Goal: Task Accomplishment & Management: Manage account settings

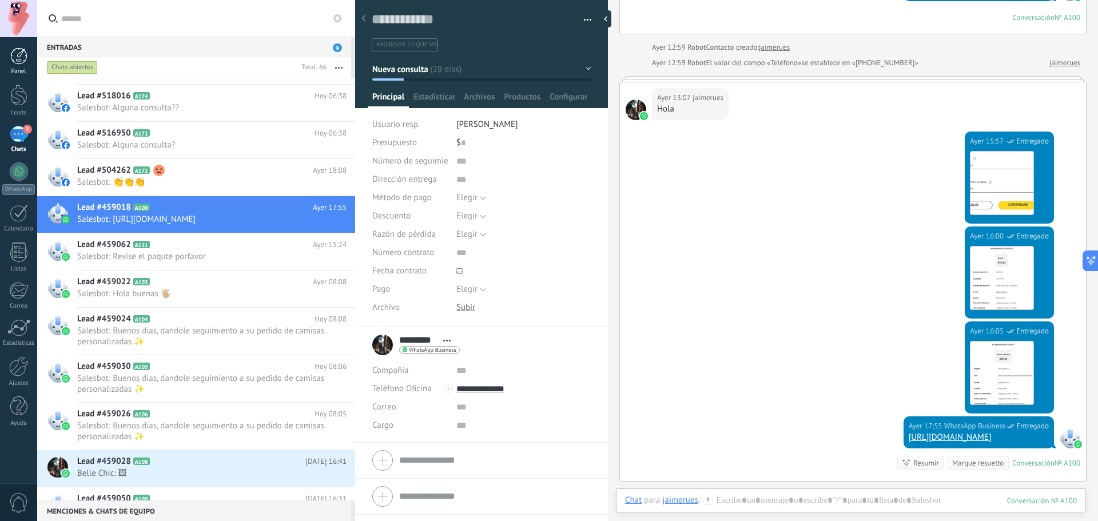
click at [12, 57] on div at bounding box center [18, 55] width 17 height 17
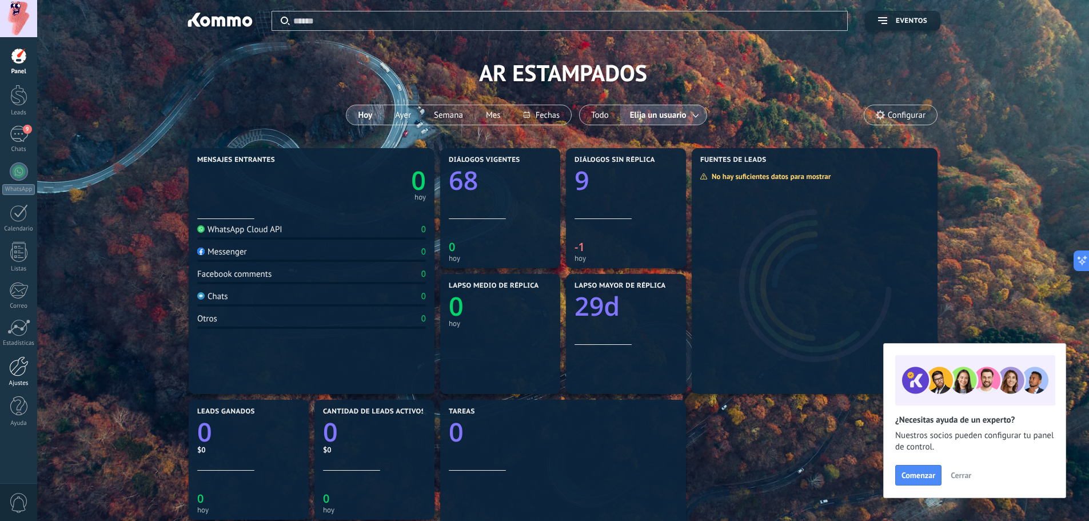
click at [9, 363] on div at bounding box center [18, 366] width 19 height 20
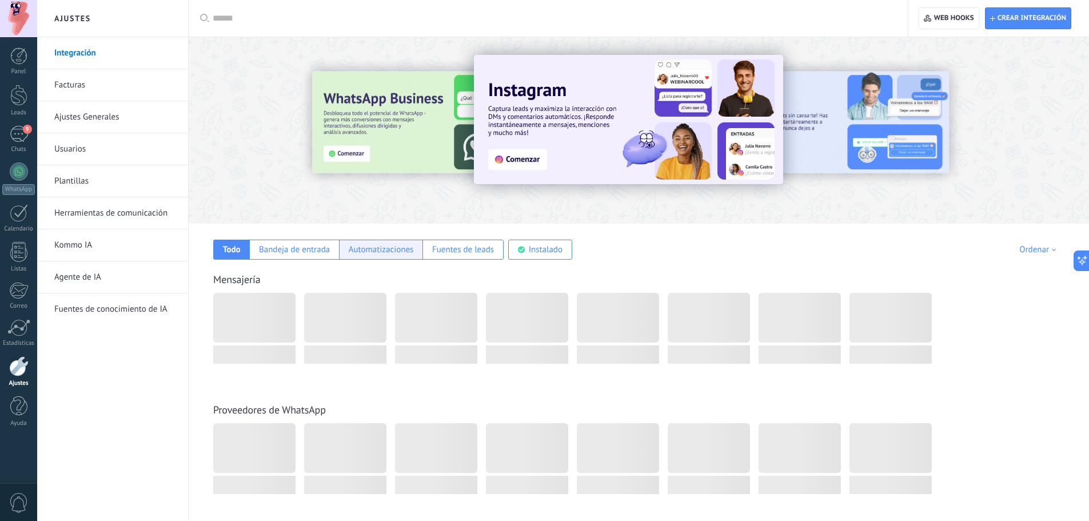
click at [356, 246] on div "Automatizaciones" at bounding box center [381, 249] width 65 height 11
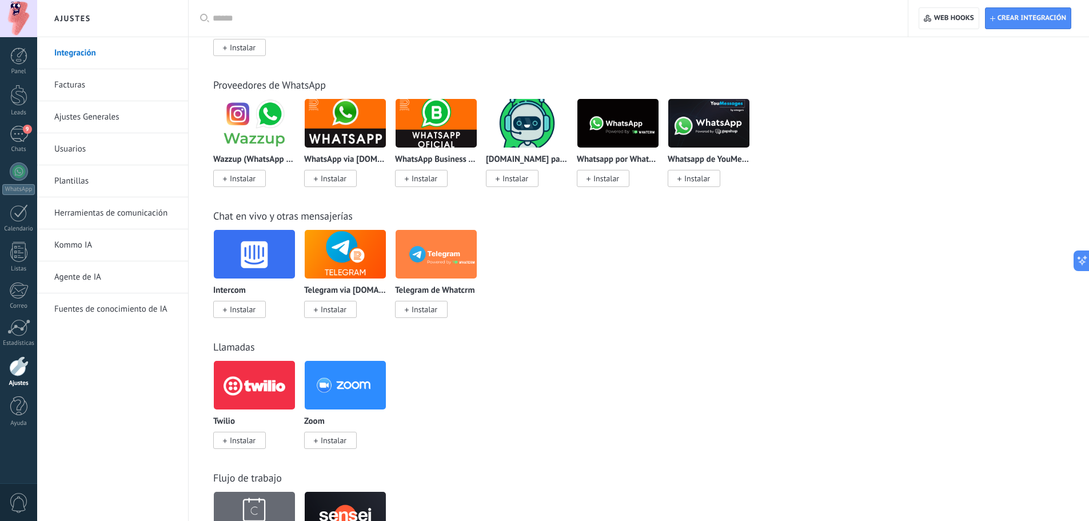
scroll to position [343, 0]
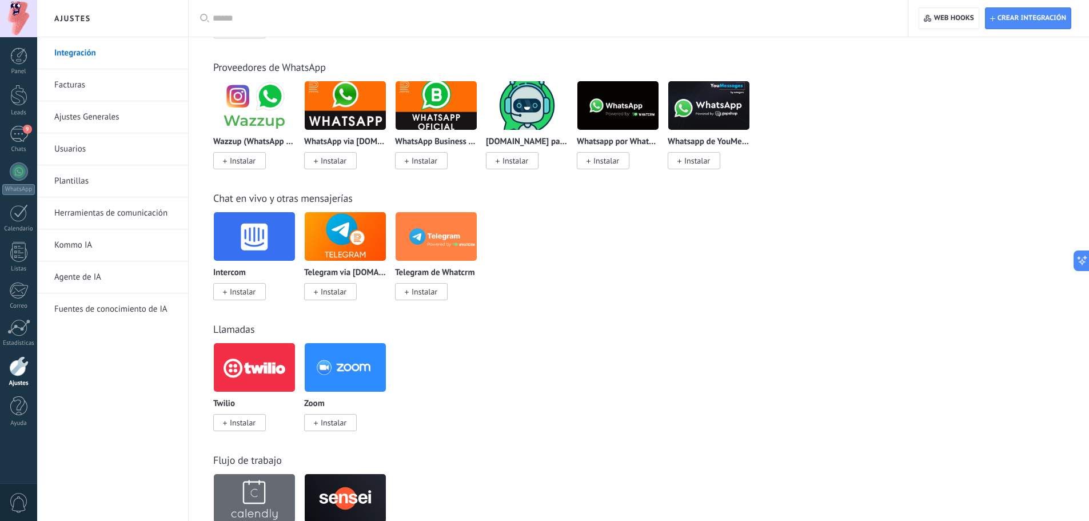
click at [139, 253] on link "Kommo IA" at bounding box center [115, 245] width 122 height 32
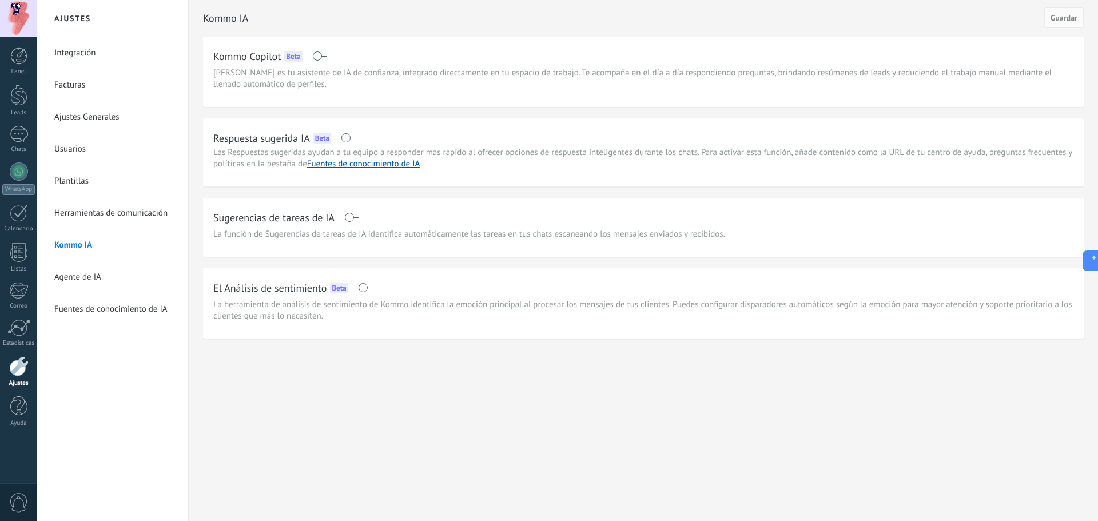
click at [108, 59] on link "Integración" at bounding box center [115, 53] width 122 height 32
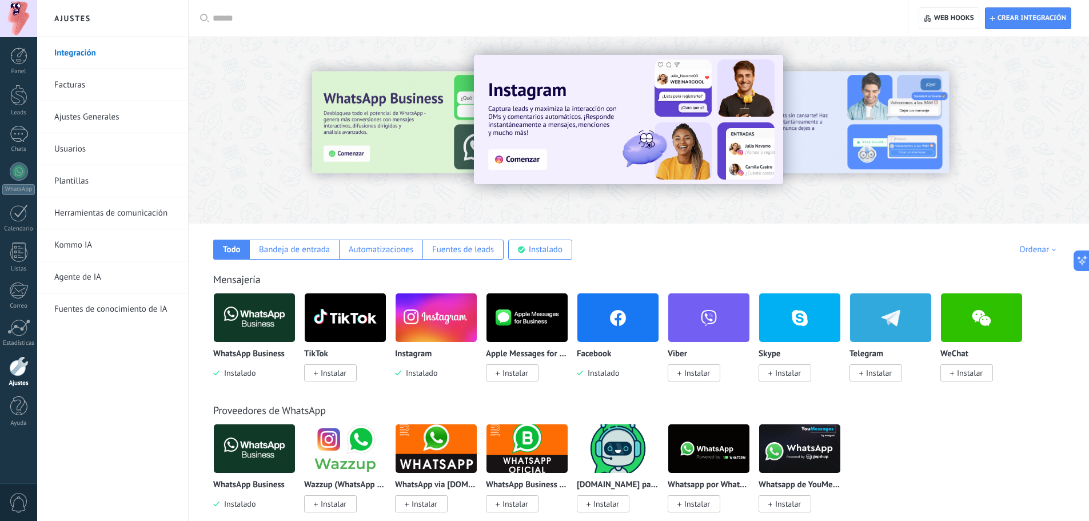
click at [250, 329] on img at bounding box center [254, 317] width 81 height 55
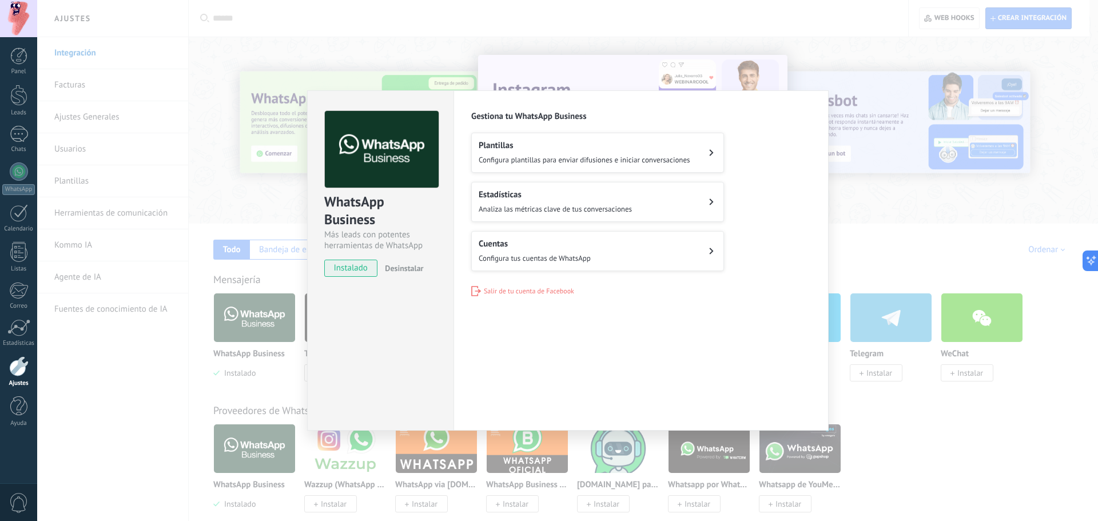
click at [675, 150] on h2 "Plantillas" at bounding box center [585, 145] width 212 height 11
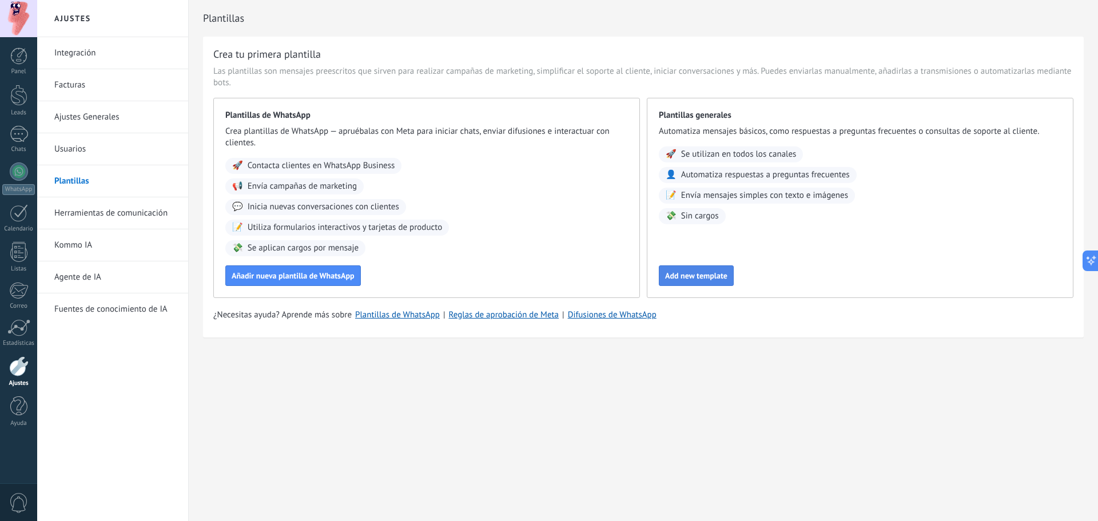
click at [701, 276] on span "Add new template" at bounding box center [696, 276] width 62 height 8
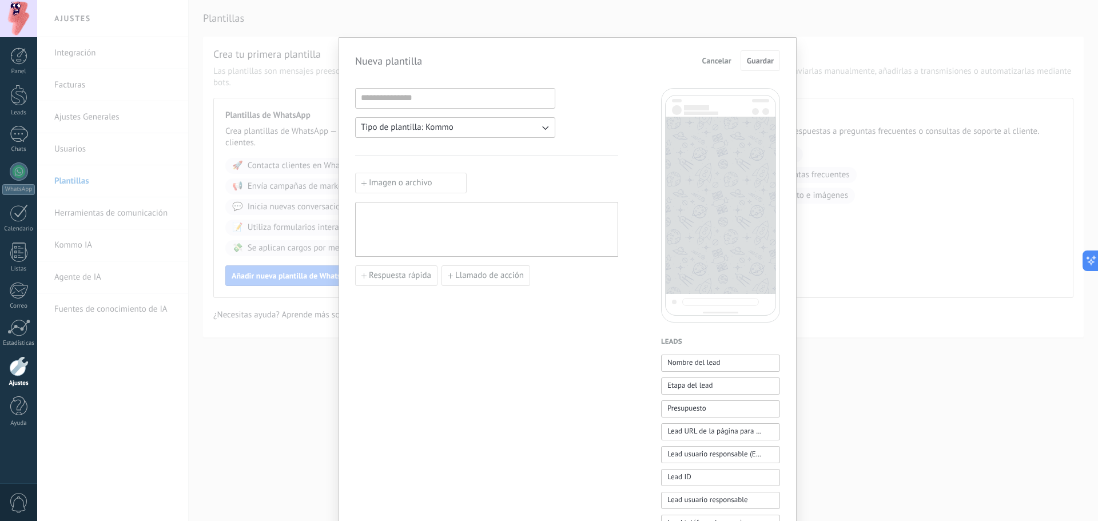
click at [515, 126] on button "Tipo de plantilla: Kommo" at bounding box center [455, 127] width 200 height 21
click at [515, 126] on li "Kommo" at bounding box center [451, 127] width 206 height 19
click at [725, 62] on span "Cancelar" at bounding box center [716, 61] width 29 height 8
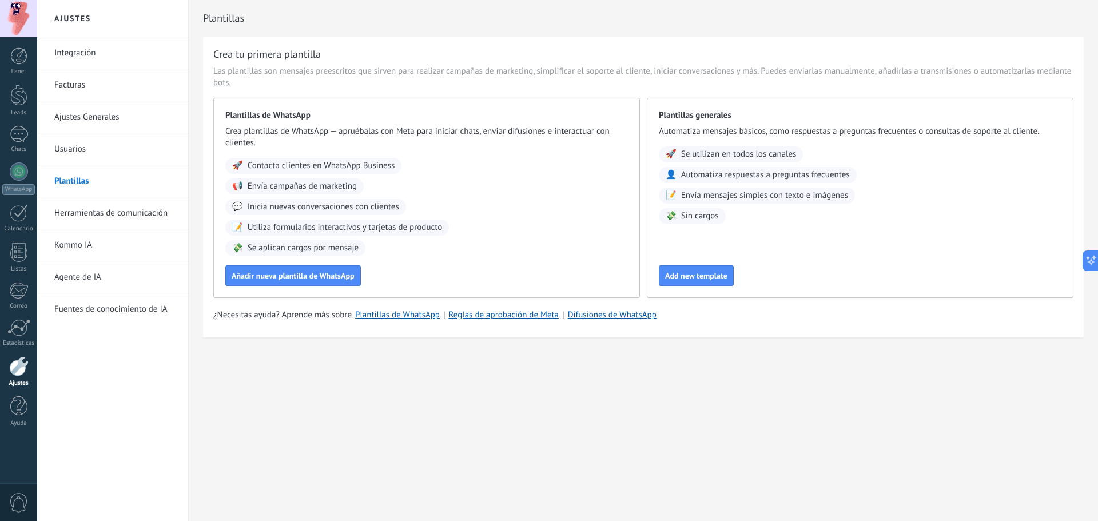
click at [20, 44] on div "Panel Leads Chats WhatsApp Clientes" at bounding box center [37, 260] width 74 height 447
click at [23, 55] on div at bounding box center [18, 55] width 17 height 17
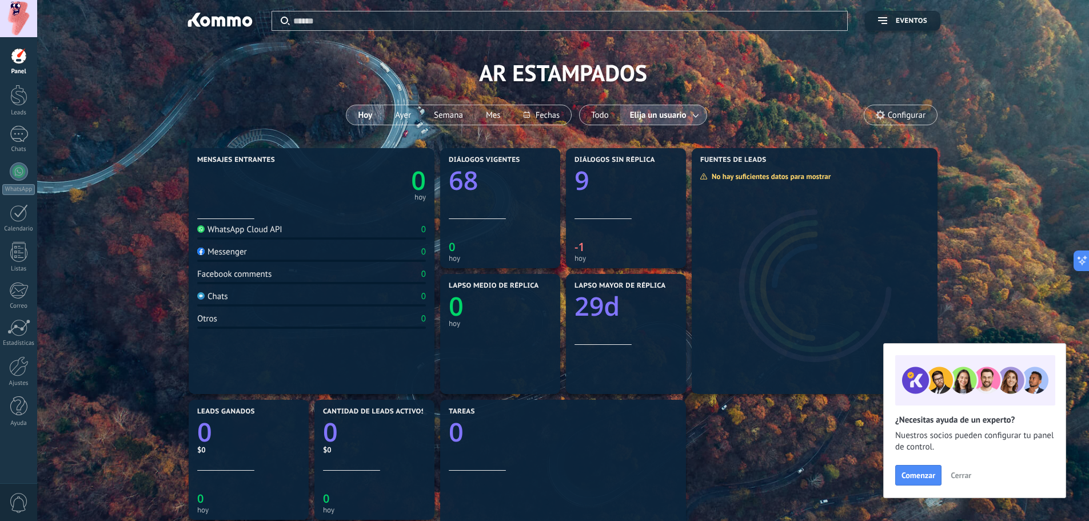
click at [993, 189] on div "Mensajes entrantes 0 hoy WhatsApp Cloud API 0 Messenger 0 Facebook comments 0 C…" at bounding box center [563, 459] width 1018 height 629
click at [988, 65] on div "Aplicar Eventos AR ESTAMPADOS Hoy Ayer Semana Mes Todo Elija un usuario Configu…" at bounding box center [563, 72] width 1018 height 145
